Goal: Check status: Check status

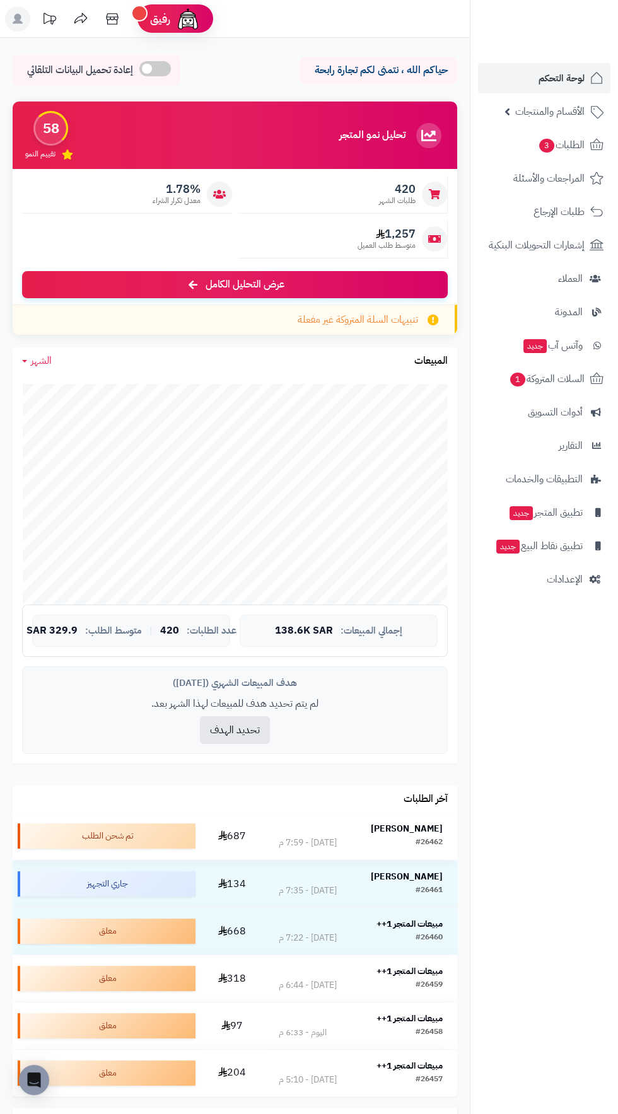
click at [413, 823] on strong "عادل الشمري" at bounding box center [407, 828] width 72 height 13
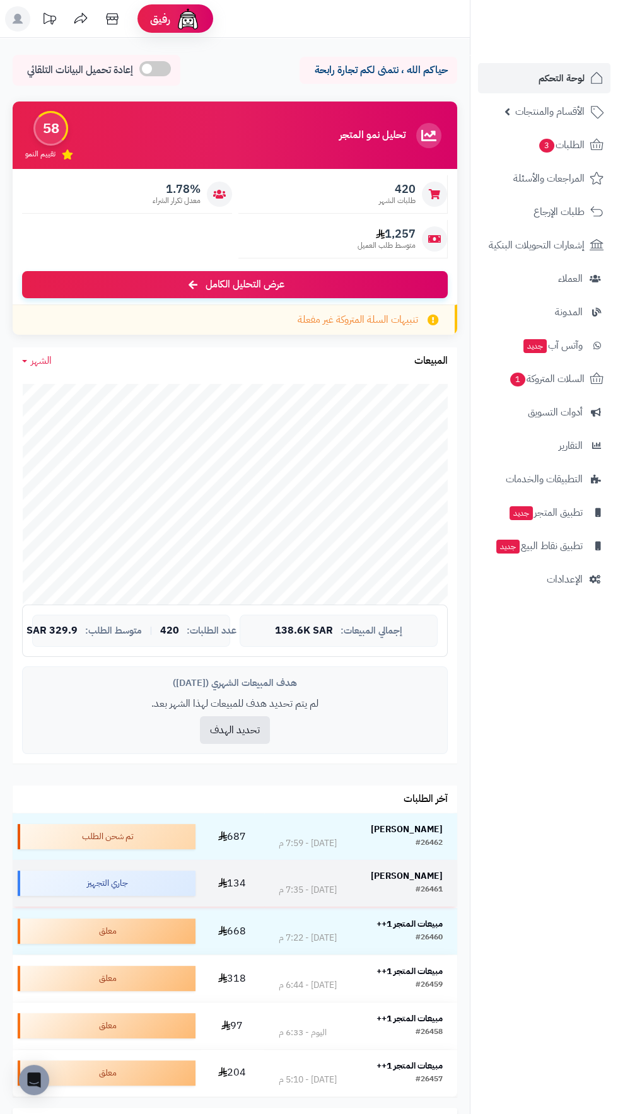
click at [418, 875] on strong "بدر الغامدي" at bounding box center [407, 875] width 72 height 13
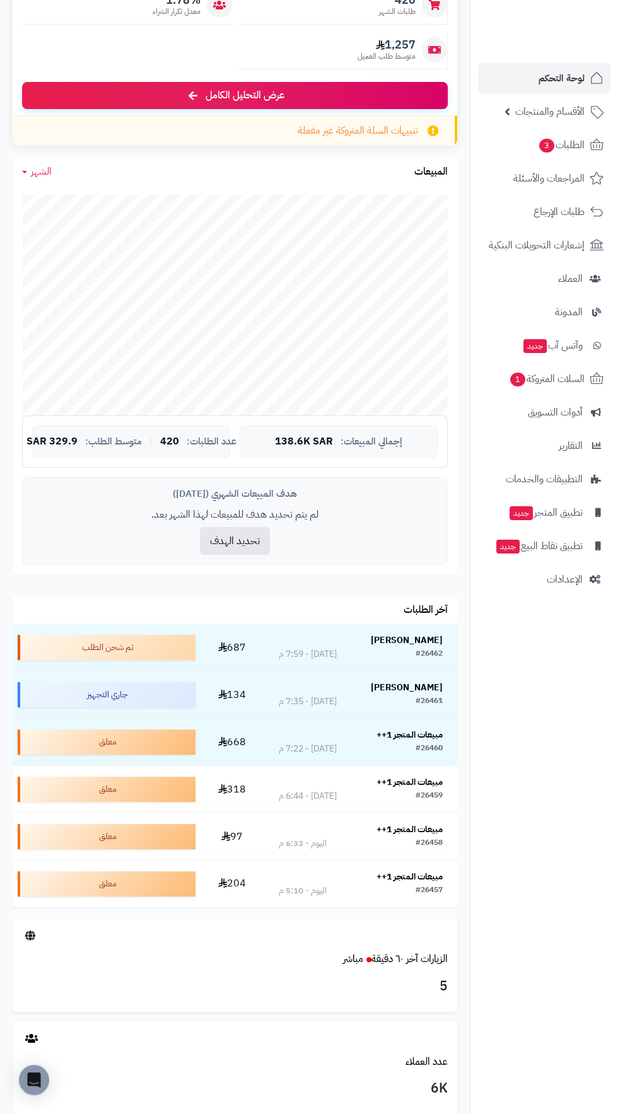
scroll to position [190, 0]
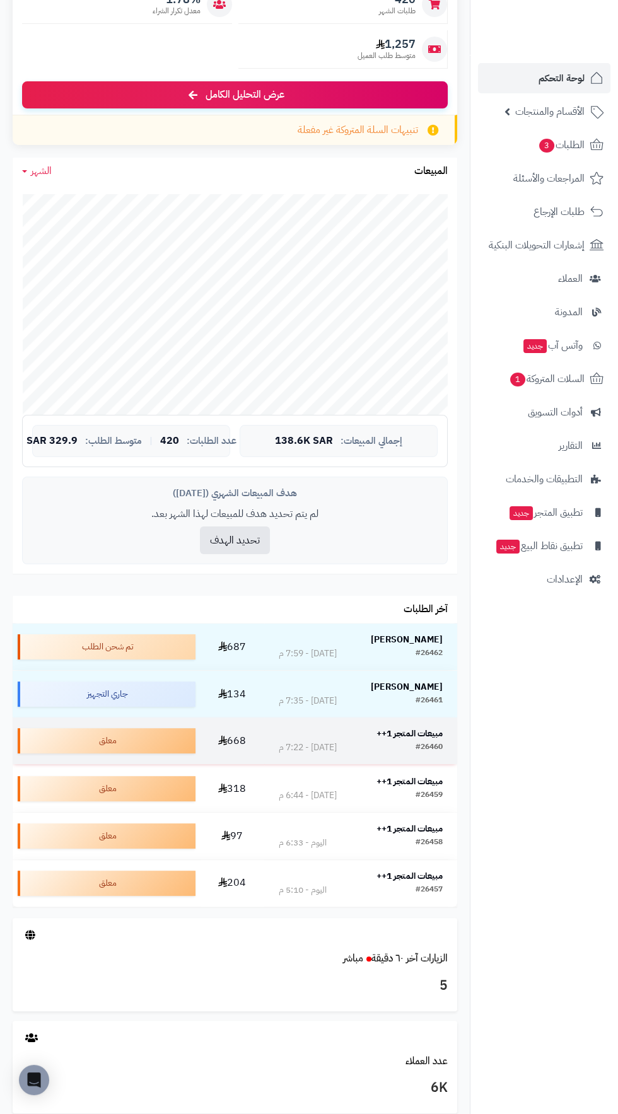
click at [416, 738] on strong "مبيعات المتجر 1++" at bounding box center [409, 733] width 66 height 13
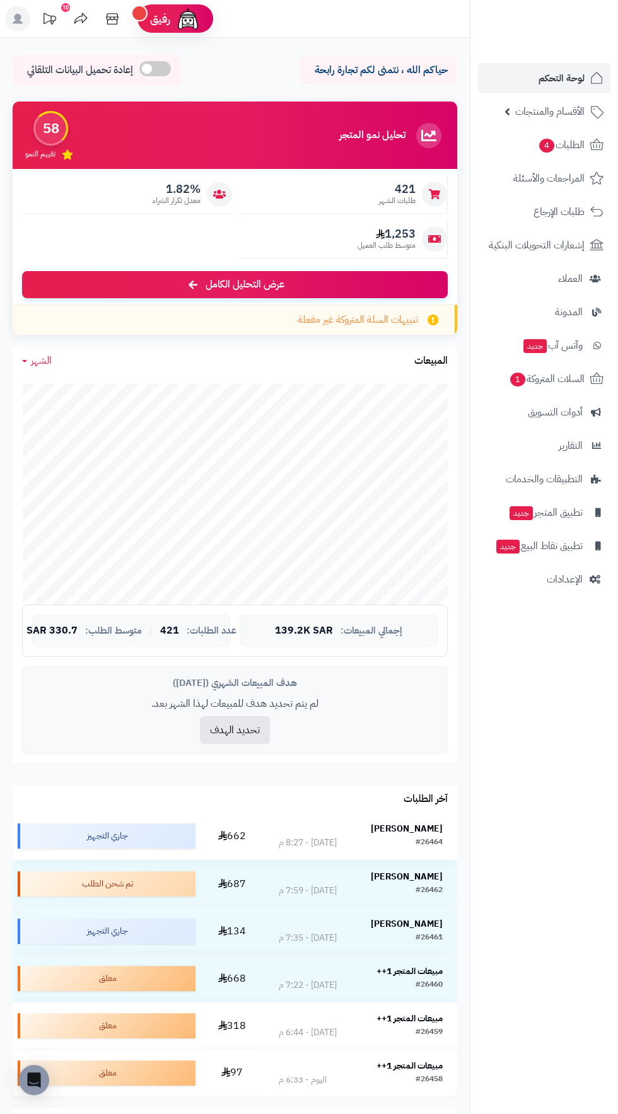
click at [437, 822] on strong "[PERSON_NAME]" at bounding box center [407, 828] width 72 height 13
